Goal: Task Accomplishment & Management: Use online tool/utility

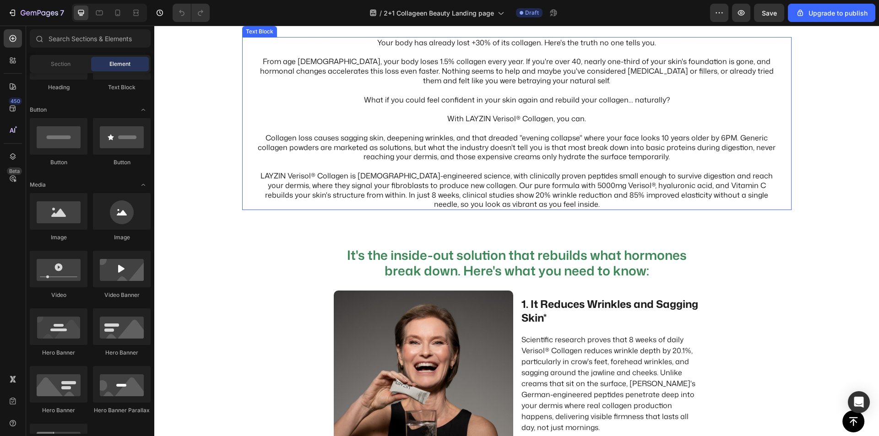
scroll to position [229, 0]
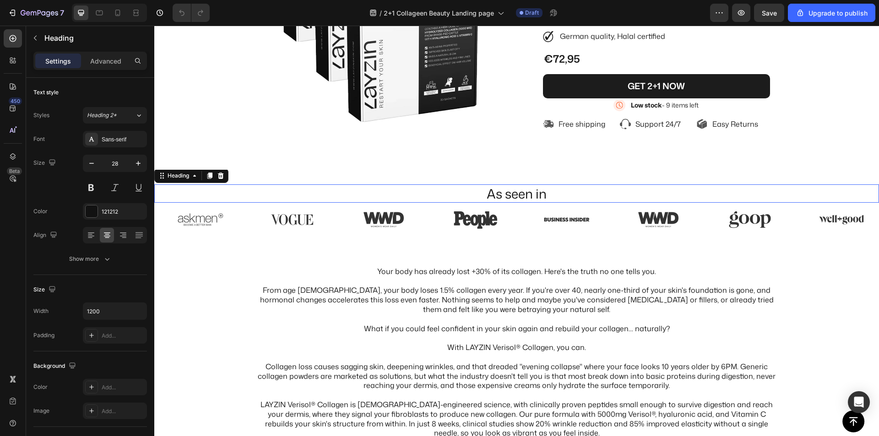
click at [510, 193] on h2 "As seen in" at bounding box center [516, 193] width 549 height 18
click at [140, 162] on icon "button" at bounding box center [138, 163] width 9 height 9
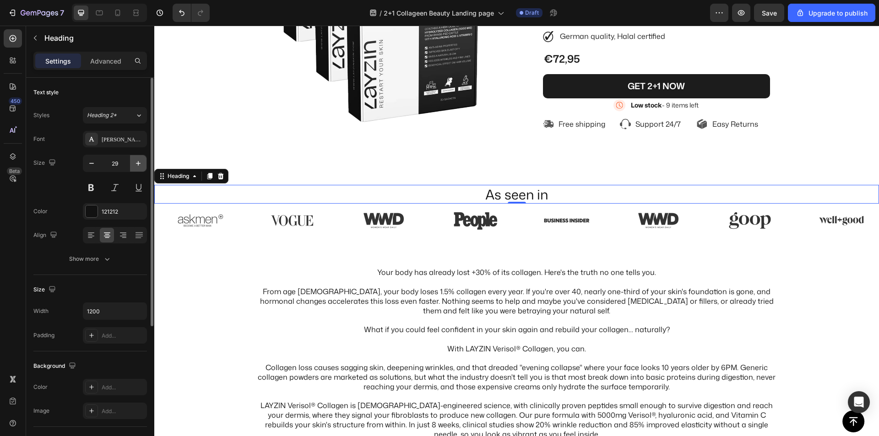
type input "30"
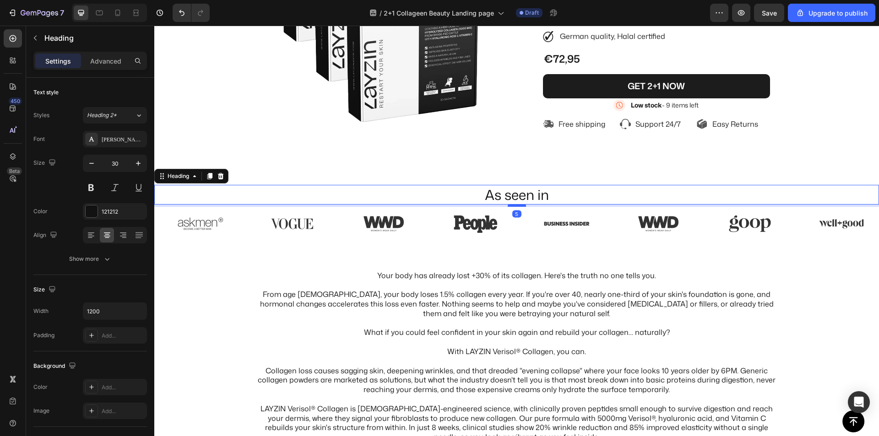
click at [513, 205] on div at bounding box center [516, 205] width 18 height 3
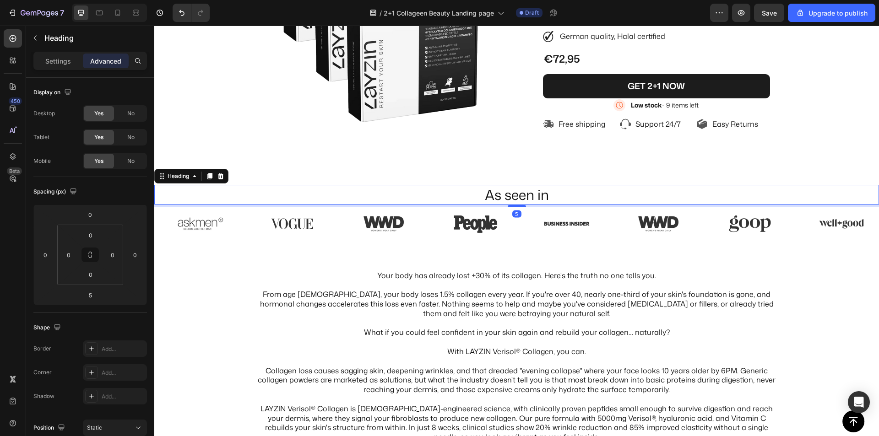
click at [498, 194] on h2 "As seen in" at bounding box center [516, 195] width 549 height 20
click at [54, 55] on div "Settings" at bounding box center [58, 61] width 46 height 15
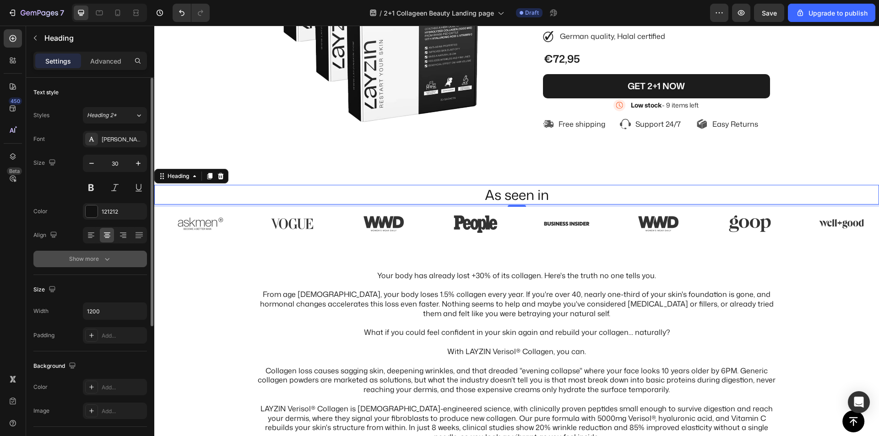
click at [108, 262] on icon "button" at bounding box center [107, 258] width 9 height 9
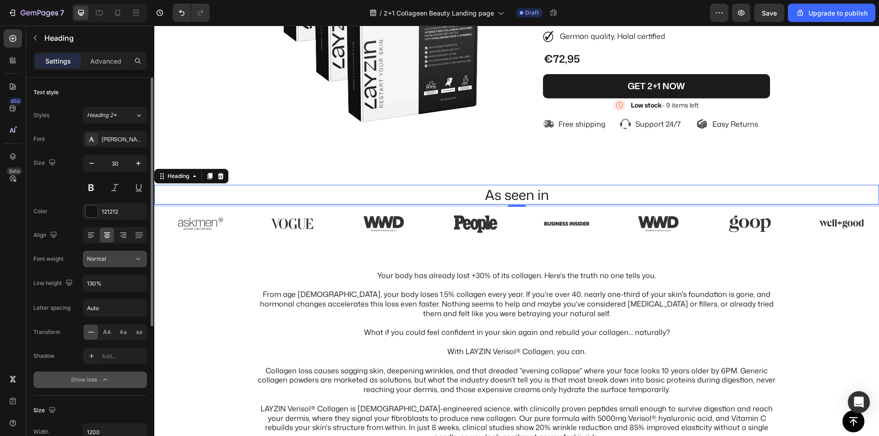
drag, startPoint x: 102, startPoint y: 263, endPoint x: 102, endPoint y: 269, distance: 5.5
click at [102, 264] on button "Normal" at bounding box center [115, 259] width 64 height 16
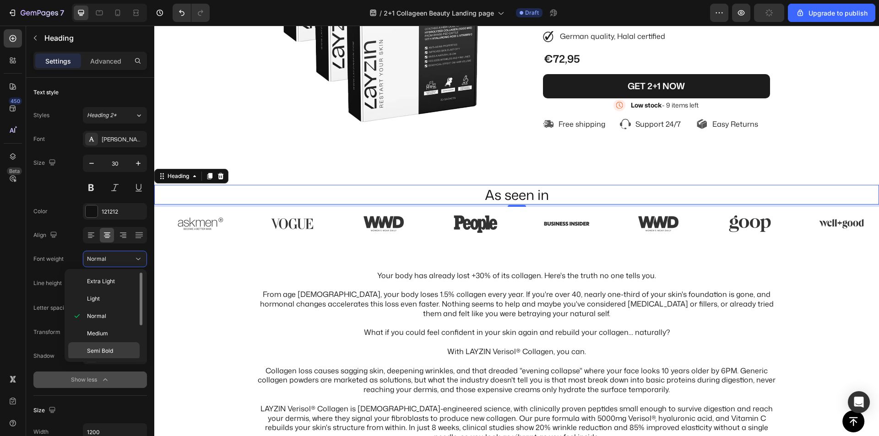
click at [103, 346] on div "Semi Bold" at bounding box center [103, 350] width 71 height 17
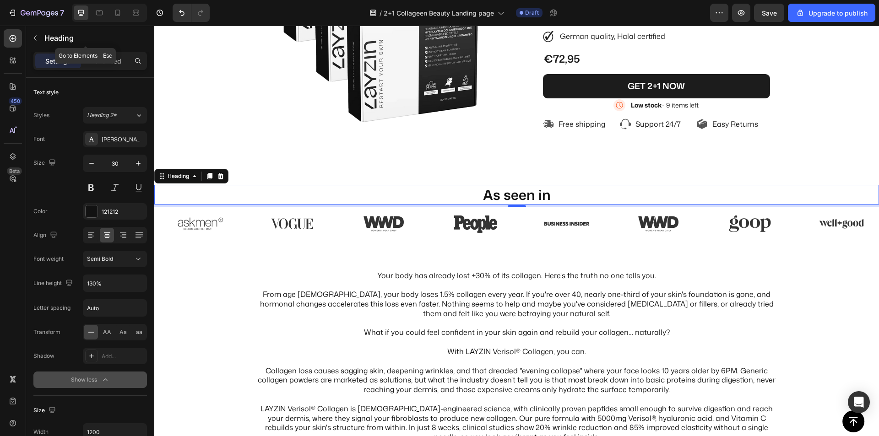
drag, startPoint x: 32, startPoint y: 39, endPoint x: 37, endPoint y: 43, distance: 5.8
click at [32, 40] on icon "button" at bounding box center [35, 37] width 7 height 7
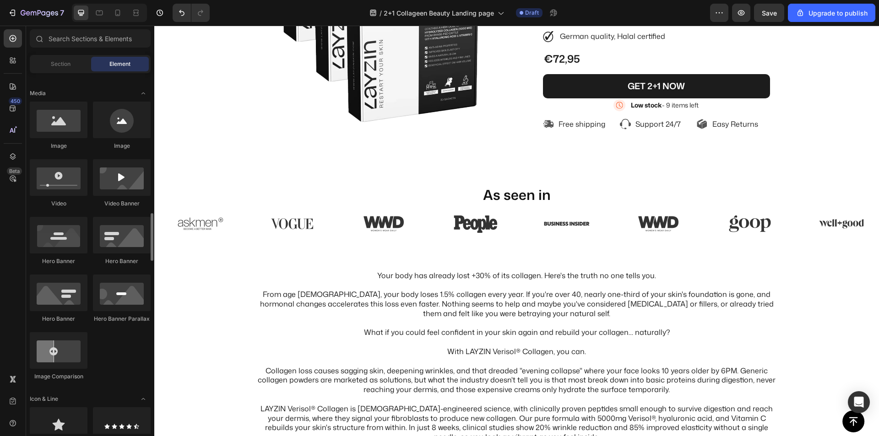
scroll to position [412, 0]
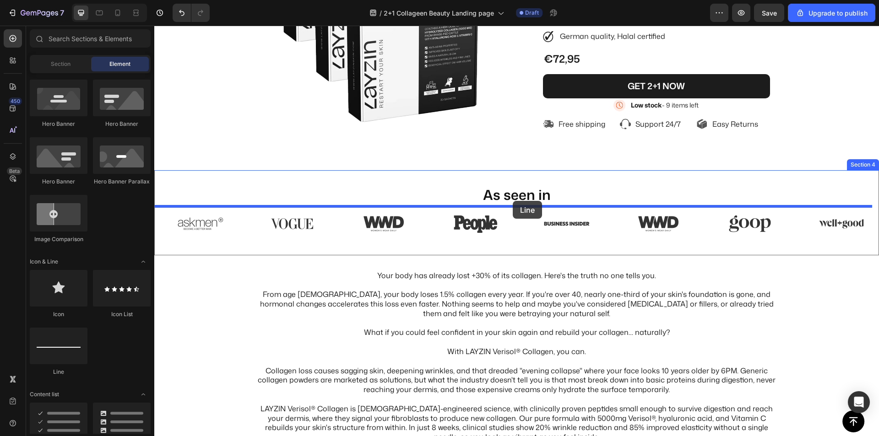
drag, startPoint x: 214, startPoint y: 372, endPoint x: 513, endPoint y: 201, distance: 344.0
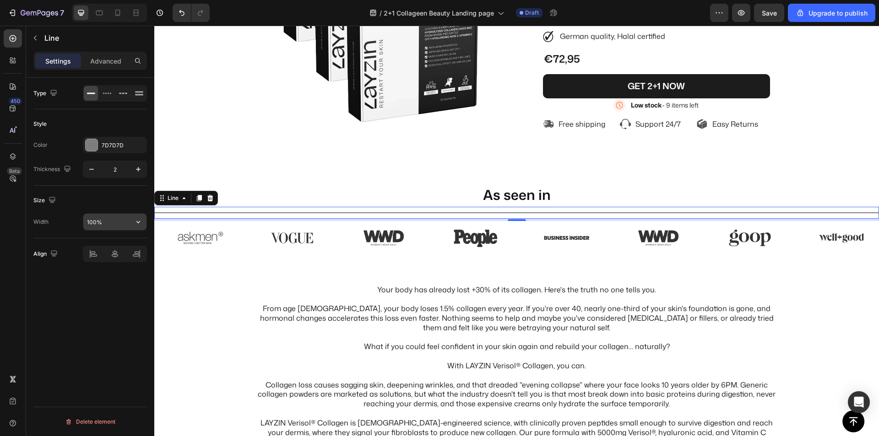
click at [106, 223] on input "100%" at bounding box center [114, 222] width 63 height 16
click at [139, 221] on icon "button" at bounding box center [138, 221] width 9 height 9
click at [97, 260] on span "Default" at bounding box center [95, 263] width 19 height 8
click at [105, 221] on input "1200" at bounding box center [114, 222] width 63 height 16
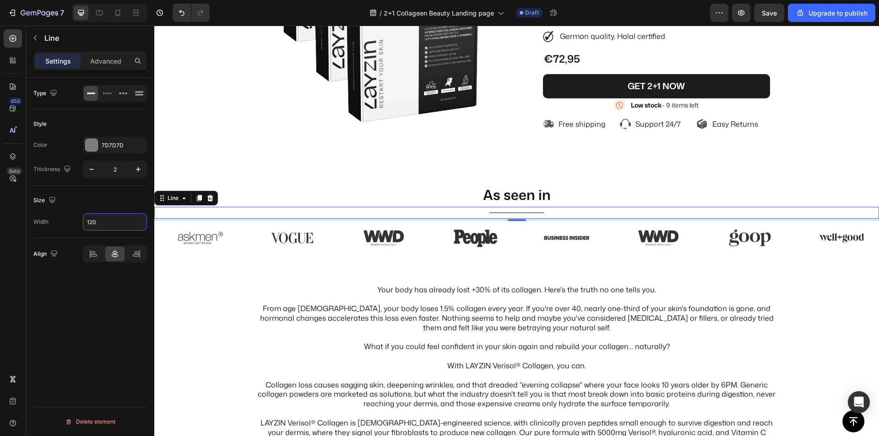
drag, startPoint x: 105, startPoint y: 219, endPoint x: 70, endPoint y: 226, distance: 36.4
click at [70, 226] on div "Width 120" at bounding box center [89, 221] width 113 height 17
type input "80"
click at [120, 147] on div "7D7D7D" at bounding box center [115, 145] width 27 height 8
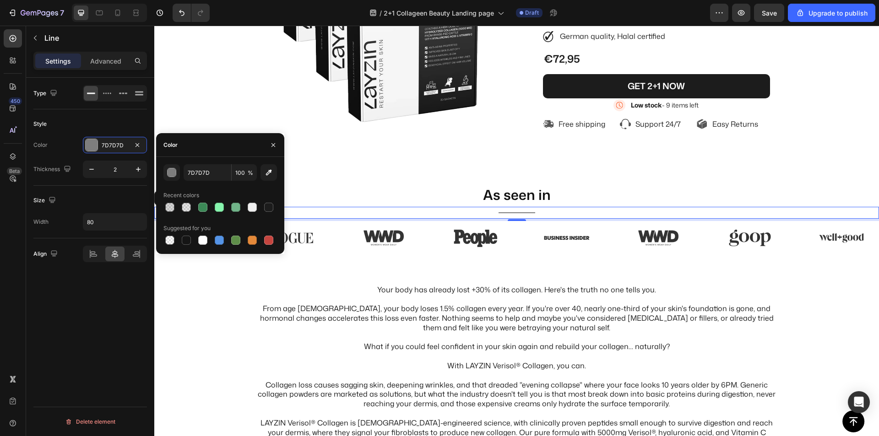
click at [260, 209] on div at bounding box center [219, 207] width 113 height 13
click at [266, 209] on div at bounding box center [268, 207] width 9 height 9
type input "1C1C1C"
click at [89, 168] on icon "button" at bounding box center [91, 169] width 9 height 9
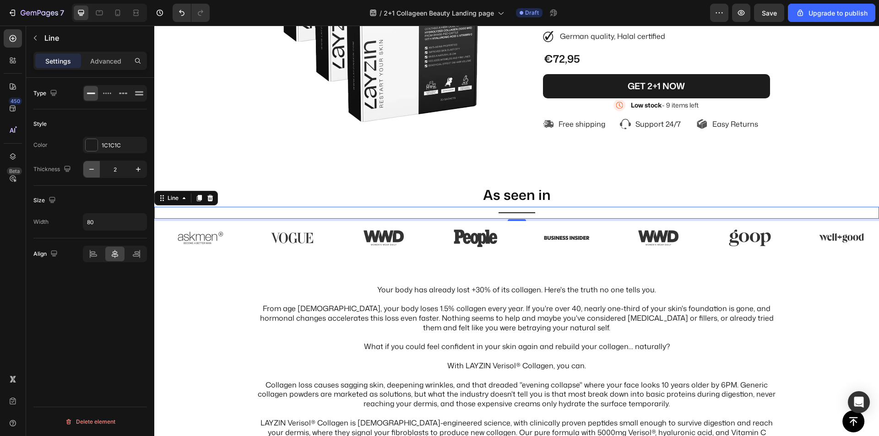
type input "1"
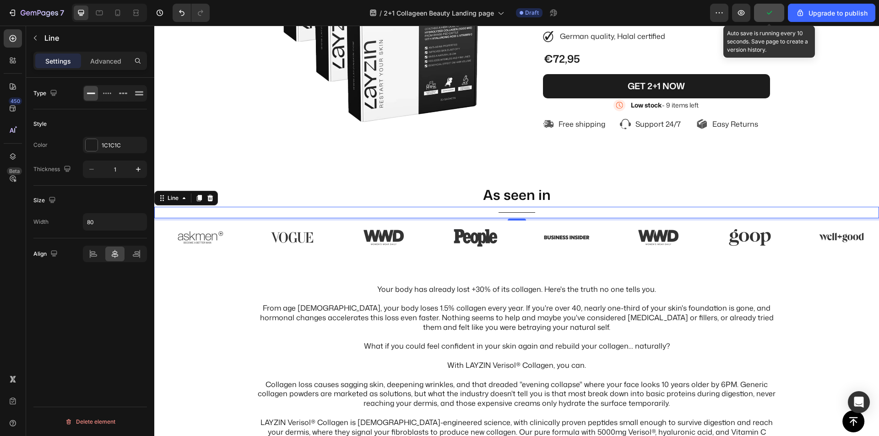
click at [769, 13] on icon "button" at bounding box center [768, 12] width 9 height 9
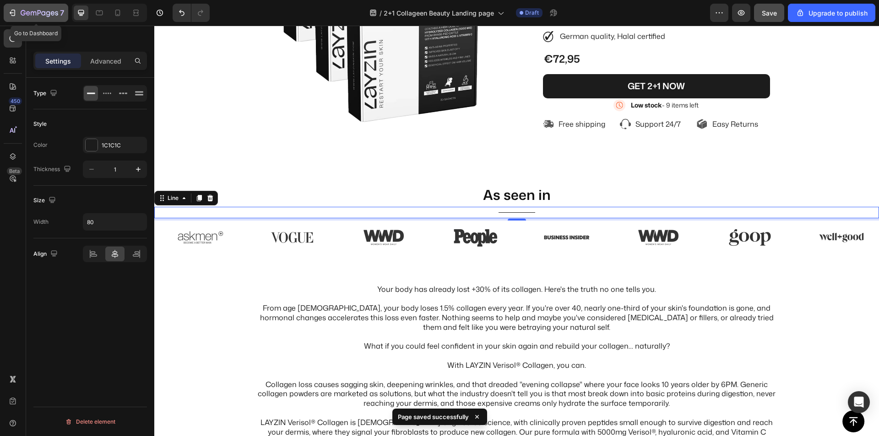
click at [11, 12] on icon "button" at bounding box center [12, 12] width 9 height 9
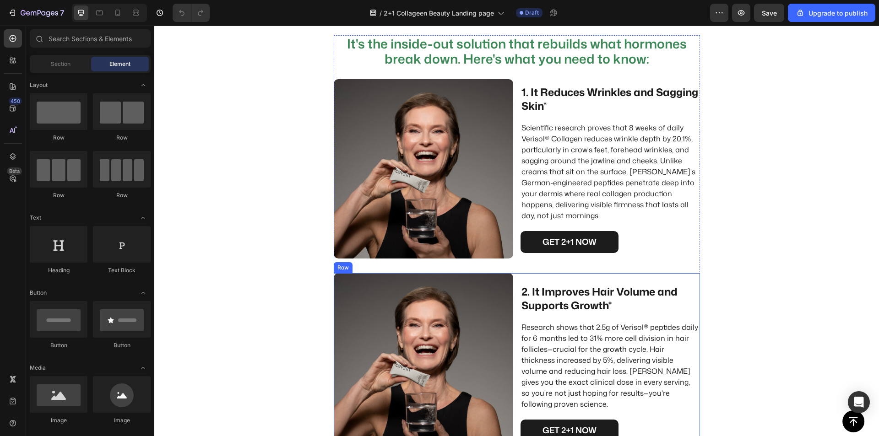
scroll to position [595, 0]
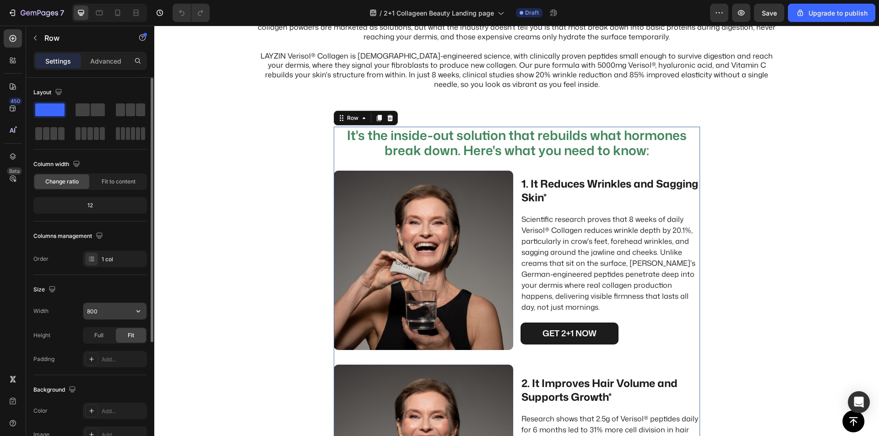
click at [102, 312] on input "800" at bounding box center [114, 311] width 63 height 16
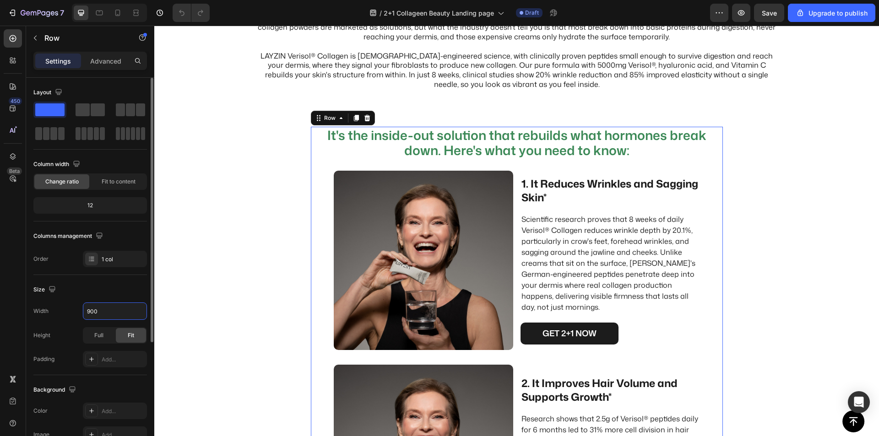
drag, startPoint x: 100, startPoint y: 312, endPoint x: 80, endPoint y: 314, distance: 20.2
click at [80, 314] on div "Width 900" at bounding box center [89, 310] width 113 height 17
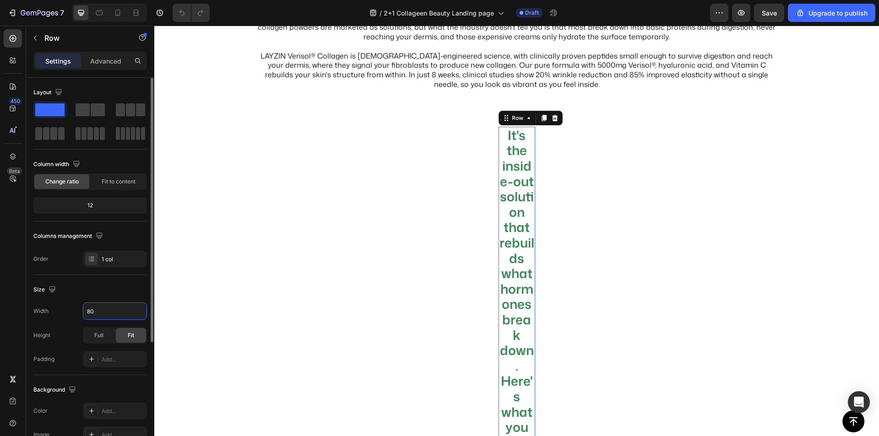
type input "800"
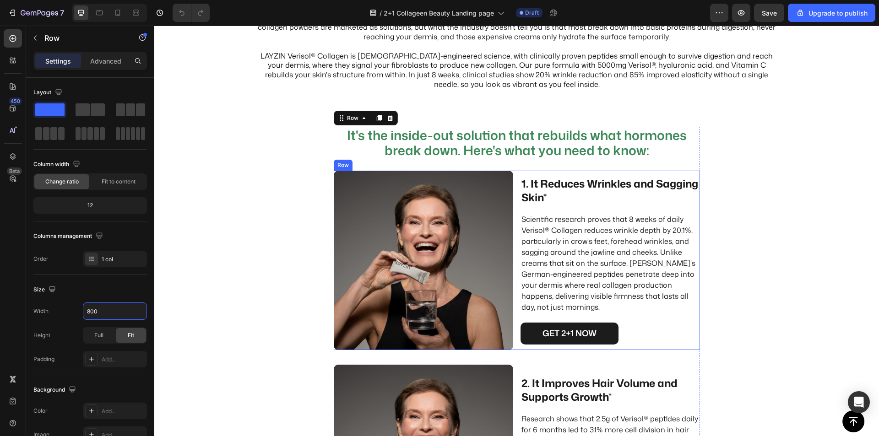
click at [681, 349] on div "1. It Reduces Wrinkles and Sagging Skin* Text Block Scientific research proves …" at bounding box center [609, 260] width 179 height 179
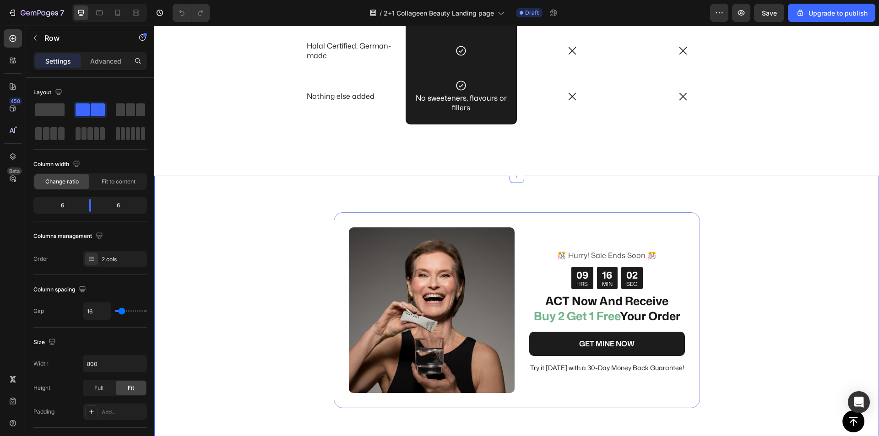
scroll to position [2654, 0]
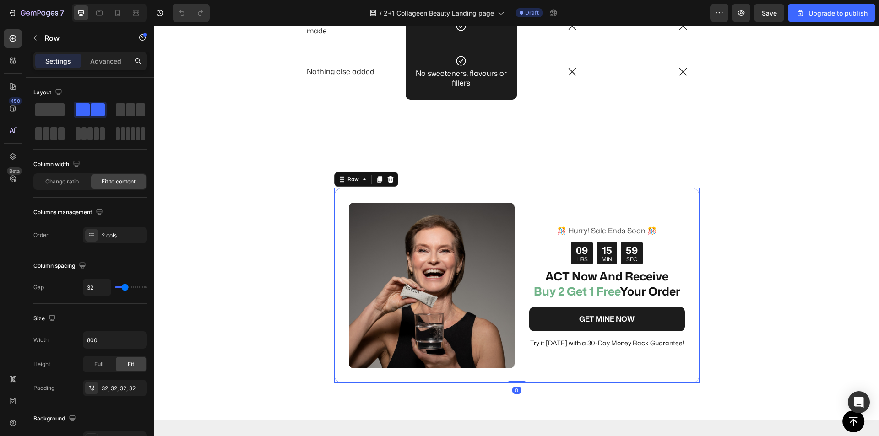
click at [334, 191] on div "Image ️🎊 Hurry! Sale Ends Soon ️🎊 Text Block 09 HRS 15 MIN 59 SEC Countdown Tim…" at bounding box center [517, 286] width 366 height 196
click at [101, 345] on input "800" at bounding box center [114, 340] width 63 height 16
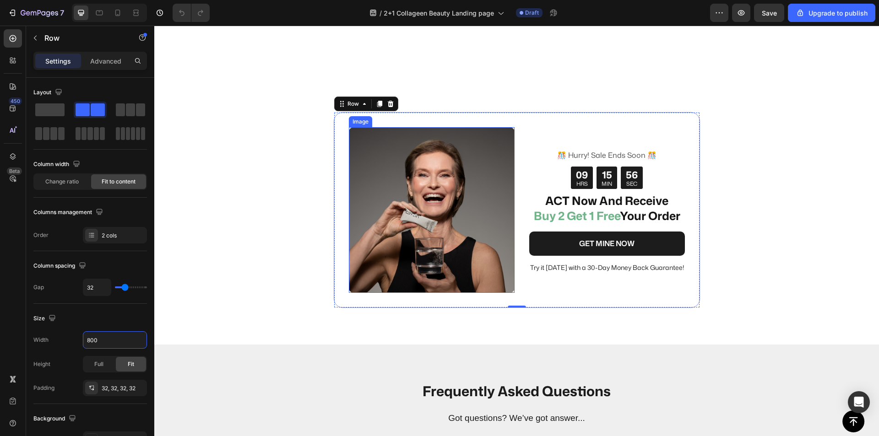
scroll to position [2837, 0]
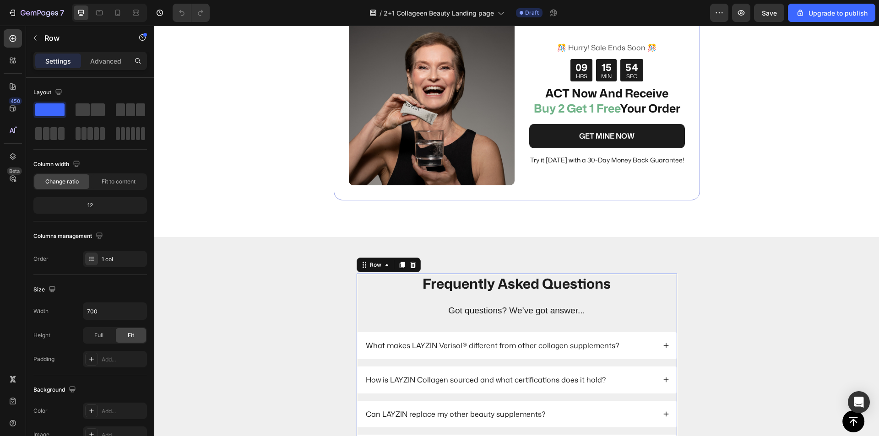
click at [362, 324] on div "Frequently Asked Questions Heading Got questions? We’ve got answer... Text Bloc…" at bounding box center [516, 385] width 320 height 222
click at [108, 317] on input "700" at bounding box center [114, 311] width 63 height 16
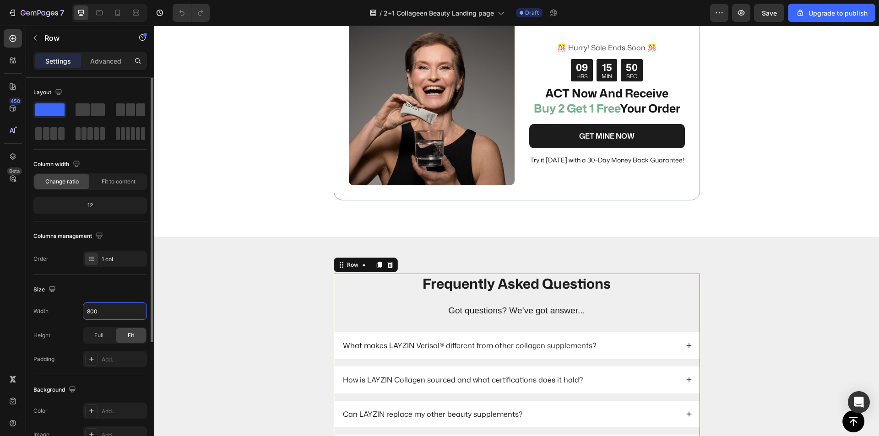
type input "800"
drag, startPoint x: 103, startPoint y: 289, endPoint x: 109, endPoint y: 289, distance: 6.0
click at [104, 289] on div "Size" at bounding box center [89, 289] width 113 height 15
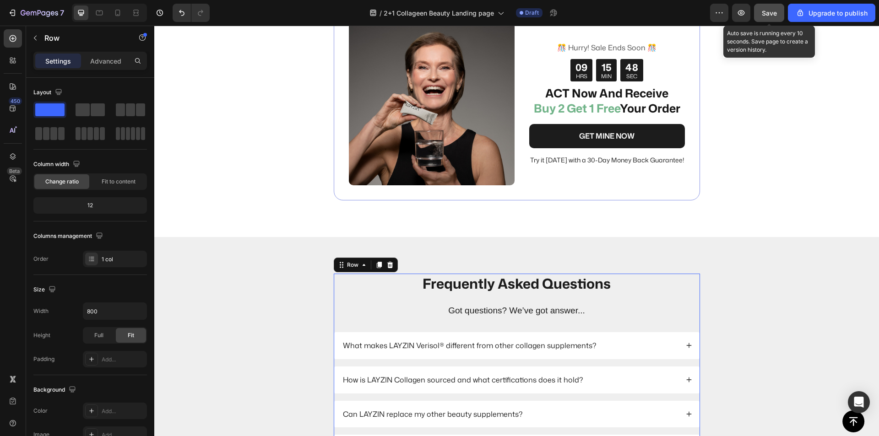
click at [767, 16] on span "Save" at bounding box center [768, 13] width 15 height 8
